Goal: Transaction & Acquisition: Purchase product/service

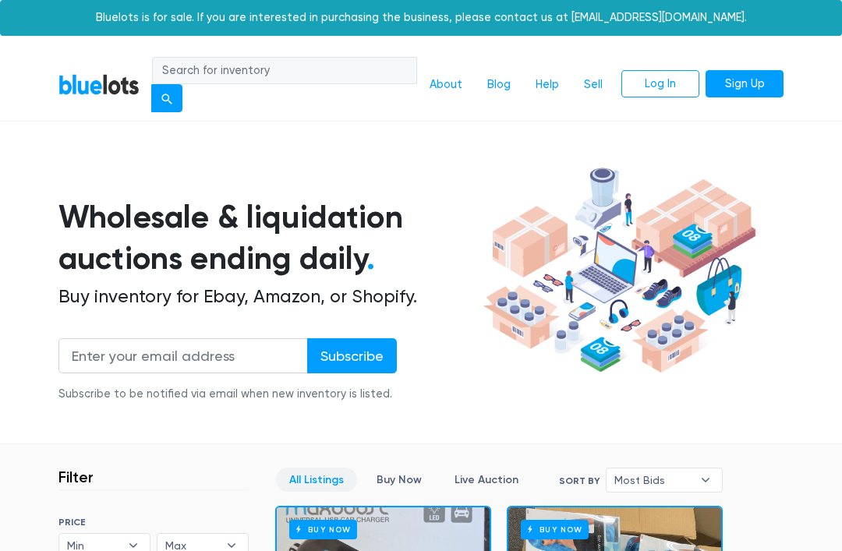
click at [740, 396] on div at bounding box center [631, 282] width 305 height 241
click at [356, 64] on input "search" at bounding box center [284, 71] width 265 height 28
type input "H"
type input "Kitchenware"
click at [168, 97] on button "submit" at bounding box center [166, 98] width 31 height 28
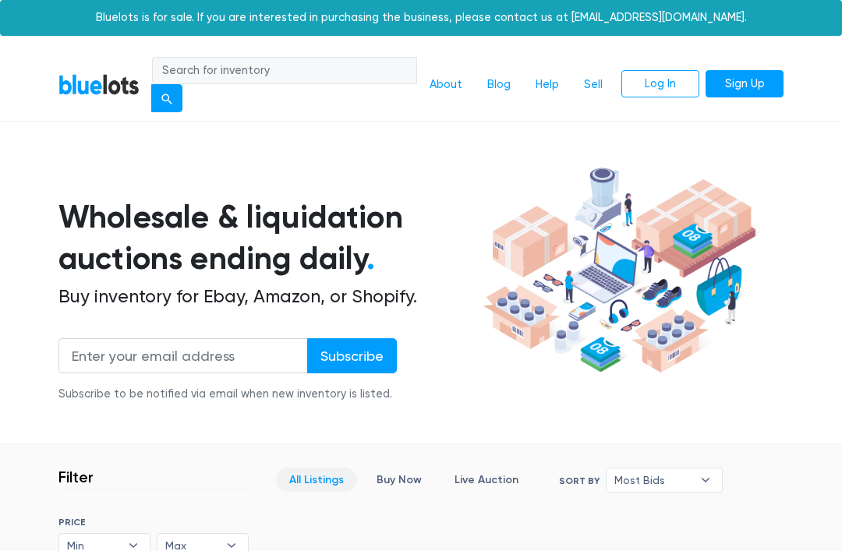
click at [336, 76] on input "search" at bounding box center [284, 71] width 265 height 28
type input "Kitchen"
click at [168, 97] on button "submit" at bounding box center [166, 98] width 31 height 28
click at [341, 71] on input "search" at bounding box center [284, 71] width 265 height 28
type input "Kitchen"
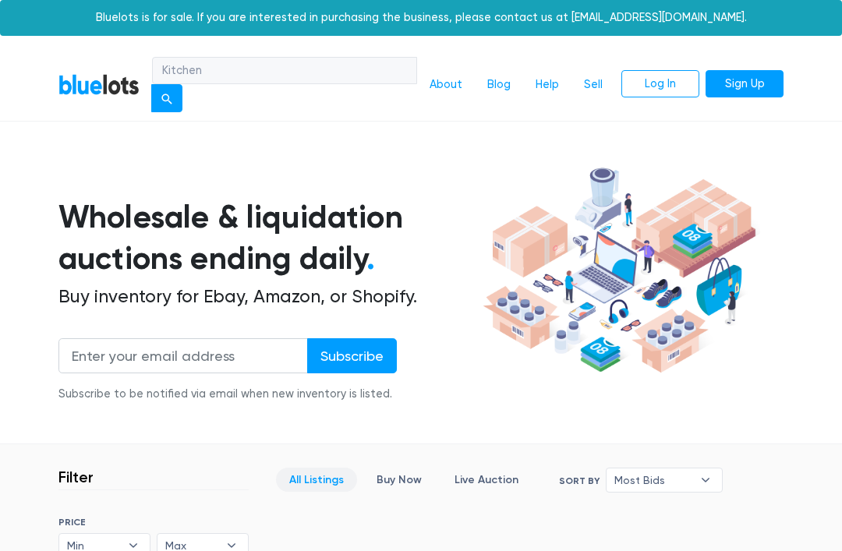
click at [168, 97] on button "submit" at bounding box center [166, 98] width 31 height 28
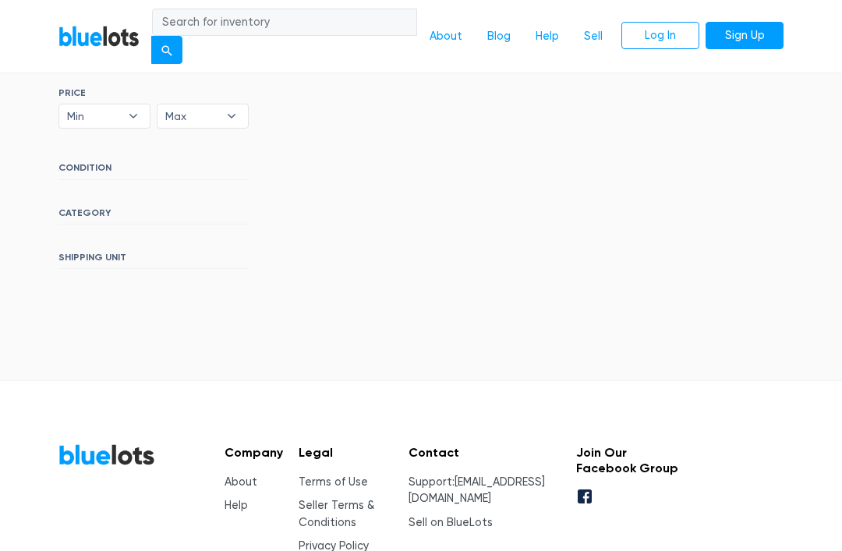
scroll to position [315, 0]
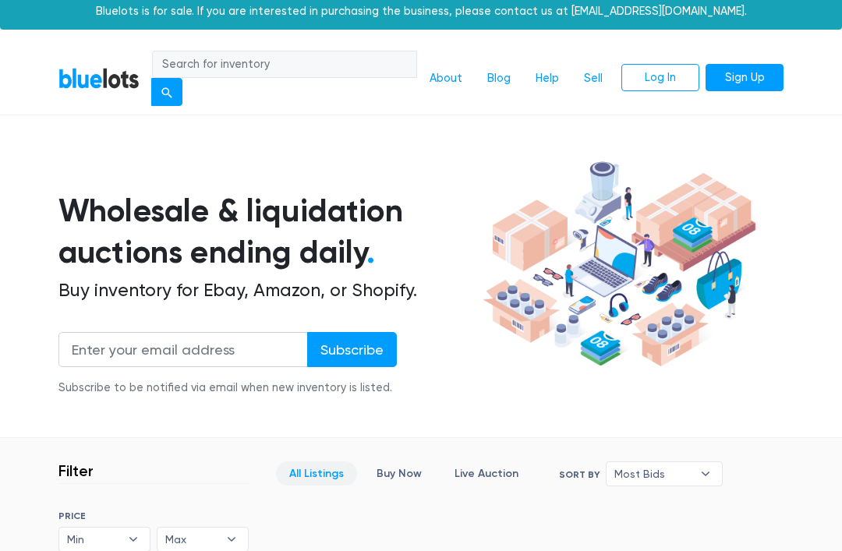
scroll to position [0, 0]
